Goal: Task Accomplishment & Management: Manage account settings

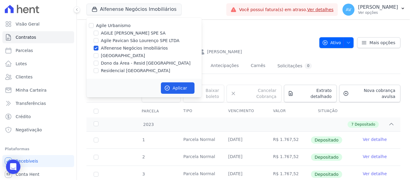
scroll to position [47, 0]
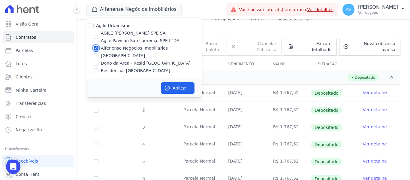
click at [95, 47] on input "Alfenense Negócios Imobiliários" at bounding box center [96, 48] width 5 height 5
checkbox input "false"
click at [96, 64] on input "Dono da Área - Resid [GEOGRAPHIC_DATA]" at bounding box center [96, 63] width 5 height 5
checkbox input "true"
click at [165, 86] on icon "button" at bounding box center [167, 88] width 6 height 6
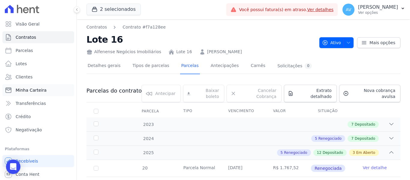
click at [26, 87] on link "Minha Carteira" at bounding box center [38, 90] width 72 height 12
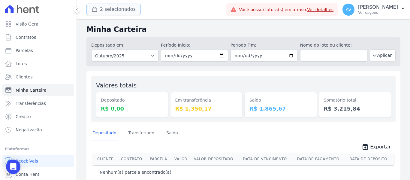
click at [105, 5] on button "2 selecionados" at bounding box center [113, 9] width 54 height 11
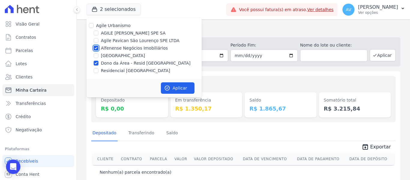
click at [96, 48] on input "Alfenense Negócios Imobiliários" at bounding box center [96, 48] width 5 height 5
checkbox input "false"
click at [175, 88] on button "Aplicar" at bounding box center [178, 87] width 34 height 11
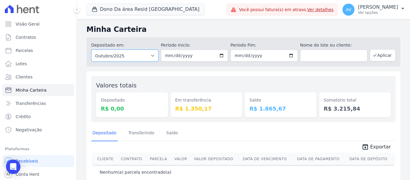
click at [151, 53] on select "Todos os meses Novembro/2022 Dezembro/2022 Janeiro/2023 Fevereiro/2023 Março/20…" at bounding box center [124, 56] width 67 height 12
select select "09/2025"
click at [91, 50] on select "Todos os meses Novembro/2022 Dezembro/2022 Janeiro/2023 Fevereiro/2023 Março/20…" at bounding box center [124, 56] width 67 height 12
click at [381, 53] on button "Aplicar" at bounding box center [383, 55] width 26 height 12
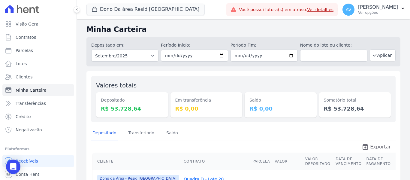
click at [374, 145] on span "Exportar" at bounding box center [380, 146] width 21 height 7
click at [328, 8] on link "Ver detalhes" at bounding box center [320, 9] width 26 height 5
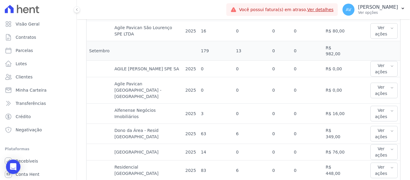
scroll to position [360, 0]
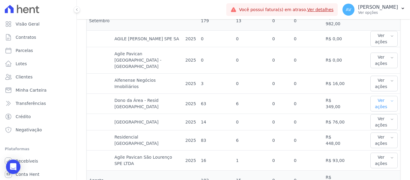
click at [390, 98] on icon "button" at bounding box center [392, 100] width 4 height 5
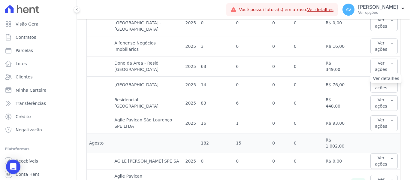
scroll to position [330, 0]
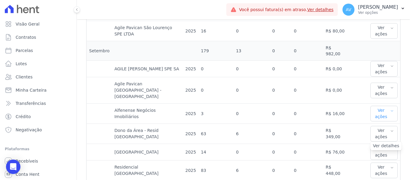
click at [391, 106] on button "Ver ações" at bounding box center [384, 114] width 27 height 16
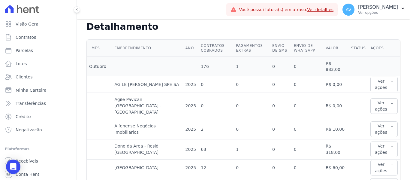
scroll to position [0, 0]
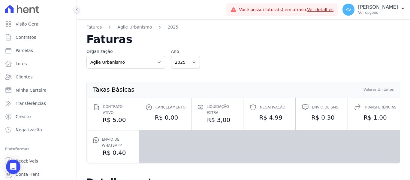
click at [75, 10] on button at bounding box center [77, 9] width 7 height 7
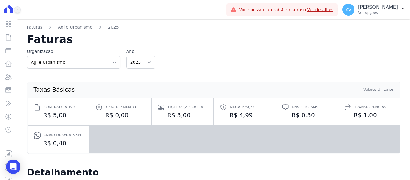
click at [15, 12] on button at bounding box center [17, 9] width 7 height 7
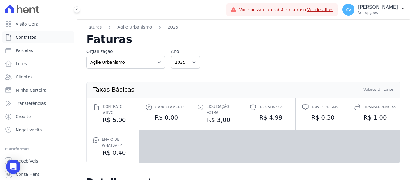
click at [23, 38] on span "Contratos" at bounding box center [26, 37] width 20 height 6
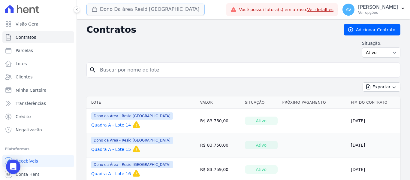
click at [124, 4] on button "Dono Da área Resid Jardim Dummont" at bounding box center [145, 9] width 118 height 11
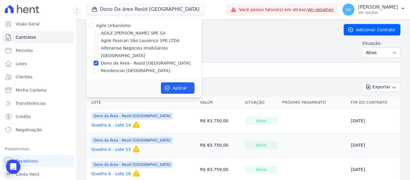
click at [98, 65] on div "Dono da Área - Resid [GEOGRAPHIC_DATA]" at bounding box center [143, 63] width 115 height 6
click at [97, 65] on input "Dono da Área - Resid [GEOGRAPHIC_DATA]" at bounding box center [96, 63] width 5 height 5
checkbox input "false"
click at [96, 71] on input "Residencial [GEOGRAPHIC_DATA]" at bounding box center [96, 70] width 5 height 5
checkbox input "true"
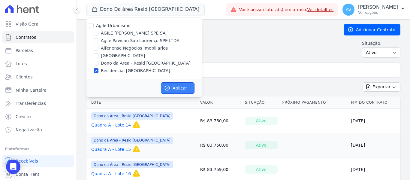
click at [185, 87] on button "Aplicar" at bounding box center [178, 87] width 34 height 11
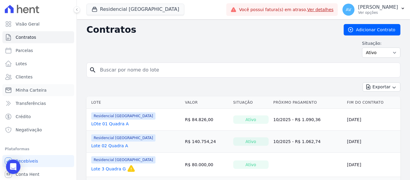
click at [45, 89] on link "Minha Carteira" at bounding box center [38, 90] width 72 height 12
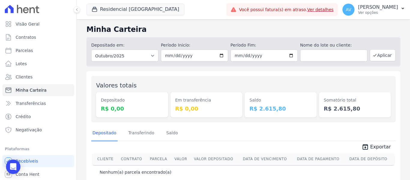
click at [115, 62] on div "Depositado em: Todos os meses Fevereiro/2022 Março/2022 Abril/2022 Maio/2022 Ju…" at bounding box center [243, 51] width 314 height 29
click at [116, 59] on select "Todos os meses Fevereiro/2022 Março/2022 Abril/2022 Maio/2022 Junho/2022 Julho/…" at bounding box center [124, 56] width 67 height 12
select select "09/2025"
click at [91, 50] on select "Todos os meses Fevereiro/2022 Março/2022 Abril/2022 Maio/2022 Junho/2022 Julho/…" at bounding box center [124, 56] width 67 height 12
click at [373, 56] on icon "button" at bounding box center [375, 55] width 5 height 5
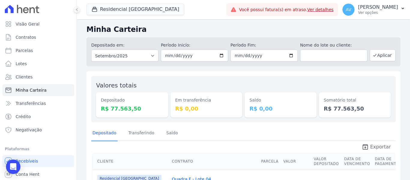
click at [377, 148] on span "Exportar" at bounding box center [380, 146] width 21 height 7
